Goal: Learn about a topic

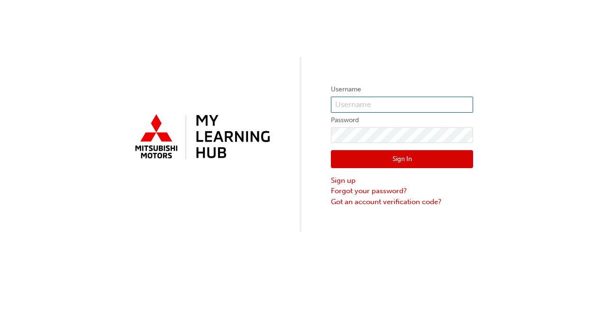
type input "jjones"
click at [403, 159] on button "Sign In" at bounding box center [402, 159] width 142 height 18
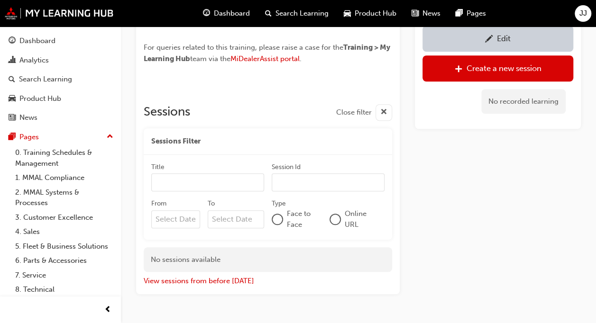
scroll to position [377, 0]
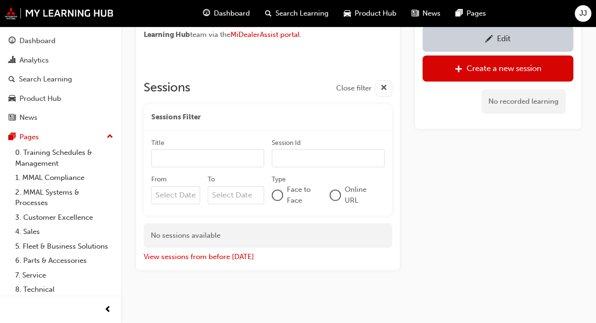
click at [338, 192] on div at bounding box center [334, 194] width 9 height 9
click at [338, 192] on div at bounding box center [335, 196] width 8 height 8
click at [451, 176] on div "Edit Create a new session No recorded learning" at bounding box center [498, 0] width 166 height 542
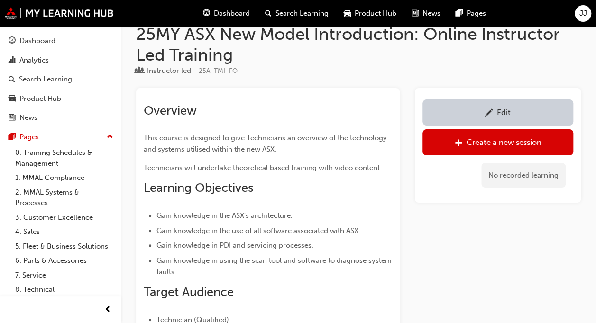
scroll to position [0, 0]
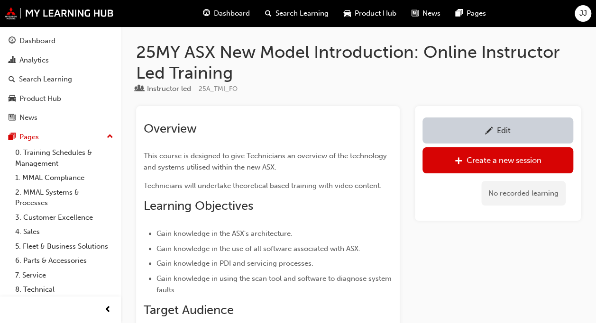
click at [350, 129] on h2 "Overview" at bounding box center [268, 128] width 248 height 15
